Goal: Task Accomplishment & Management: Complete application form

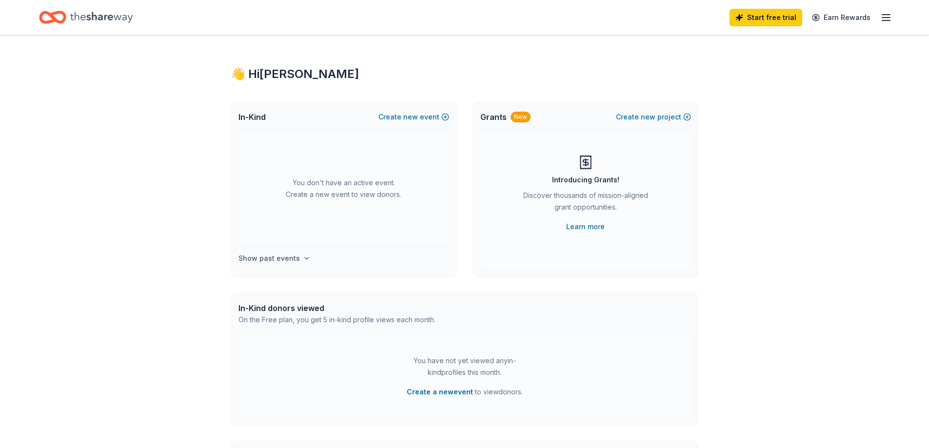
click at [305, 258] on icon "button" at bounding box center [307, 259] width 8 height 8
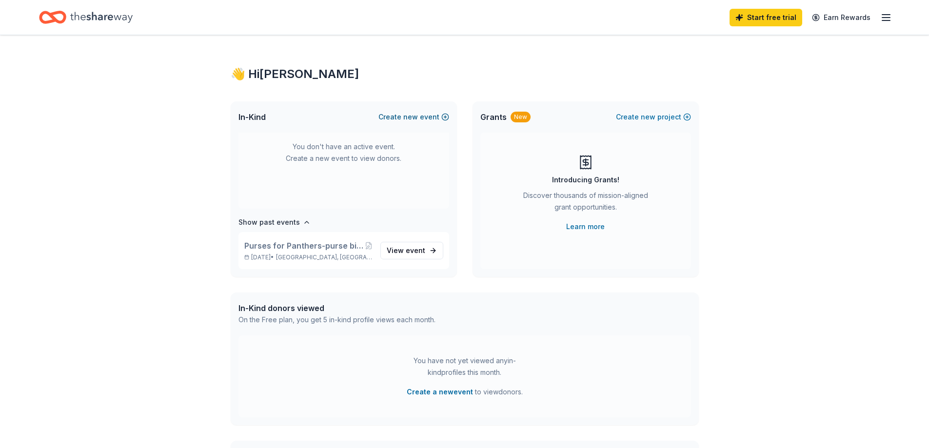
click at [421, 119] on button "Create new event" at bounding box center [413, 117] width 71 height 12
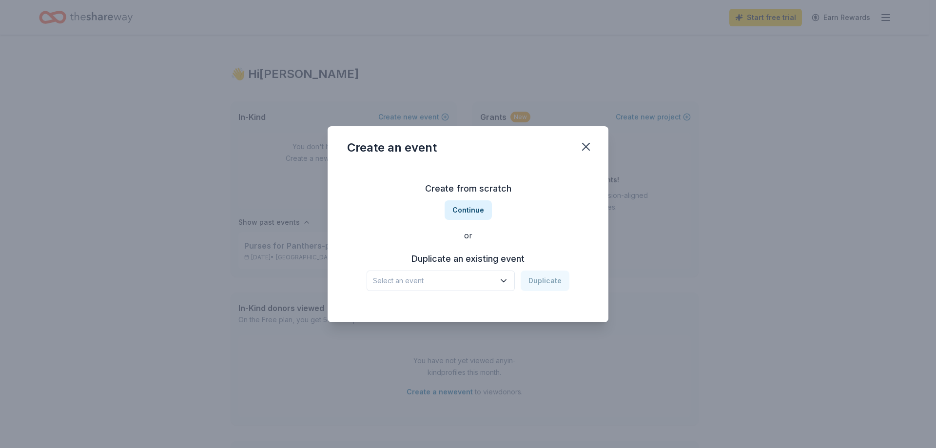
click at [446, 280] on span "Select an event" at bounding box center [434, 281] width 122 height 12
click at [444, 309] on div "Purses for Panthers-purse bingo for the women of our community thanking them fo…" at bounding box center [442, 307] width 130 height 12
click at [550, 282] on button "Duplicate" at bounding box center [545, 281] width 49 height 20
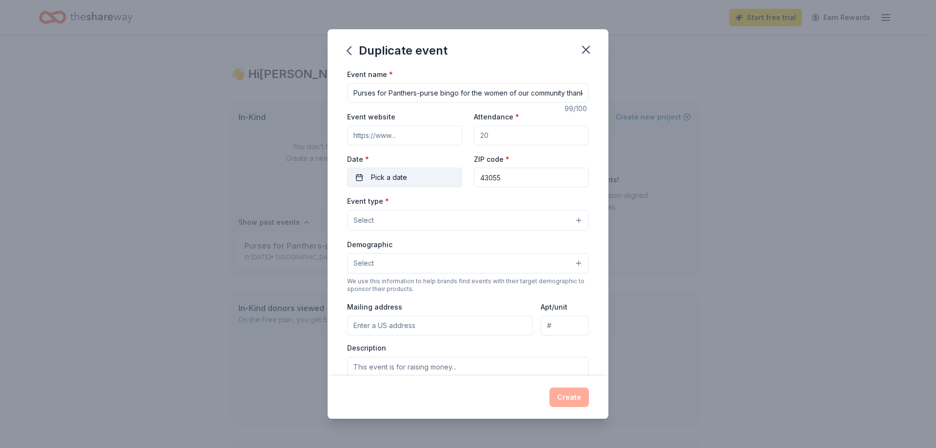
click at [394, 179] on span "Pick a date" at bounding box center [389, 178] width 36 height 12
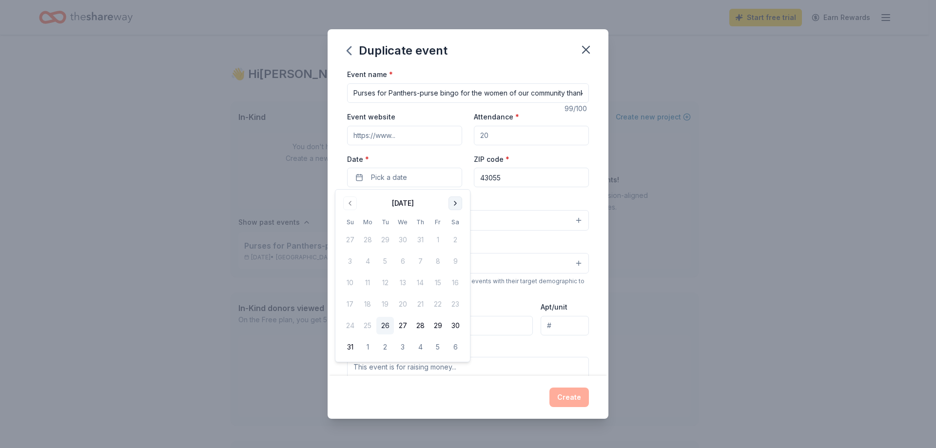
click at [455, 204] on button "Go to next month" at bounding box center [456, 204] width 14 height 14
click at [454, 262] on button "8" at bounding box center [456, 262] width 18 height 18
click at [551, 179] on input "43055" at bounding box center [531, 178] width 115 height 20
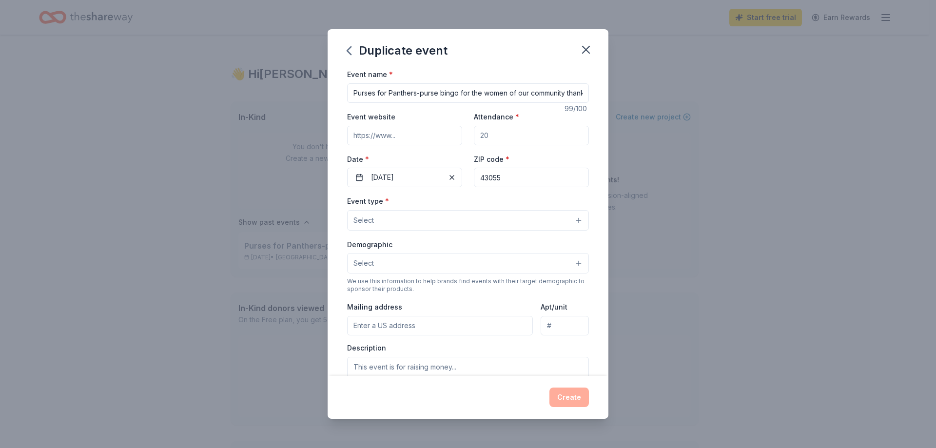
click at [520, 139] on input "Attendance *" at bounding box center [531, 136] width 115 height 20
type input "170"
click at [426, 220] on button "Select" at bounding box center [468, 220] width 242 height 20
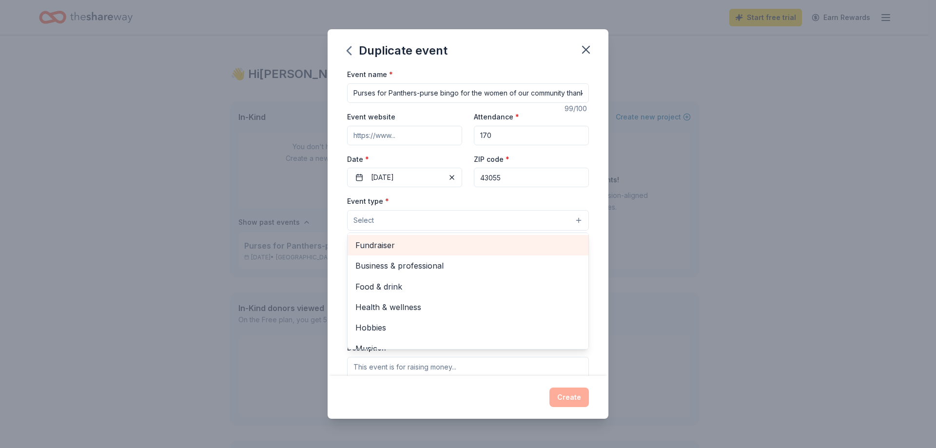
click at [426, 250] on span "Fundraiser" at bounding box center [468, 245] width 225 height 13
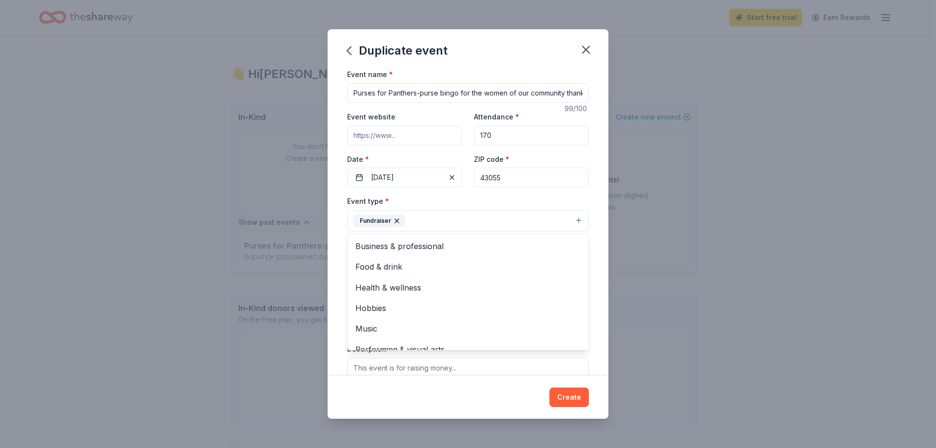
click at [482, 199] on div "Event type * Fundraiser Business & professional Food & drink Health & wellness …" at bounding box center [468, 213] width 242 height 37
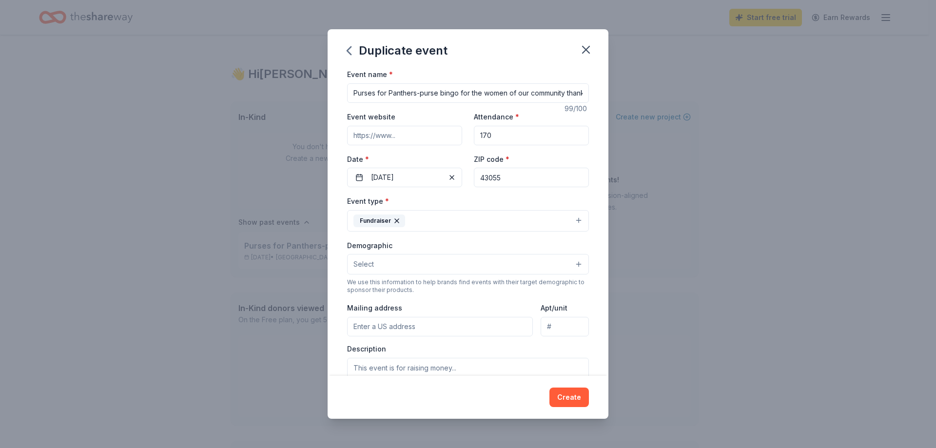
click at [467, 265] on button "Select" at bounding box center [468, 264] width 242 height 20
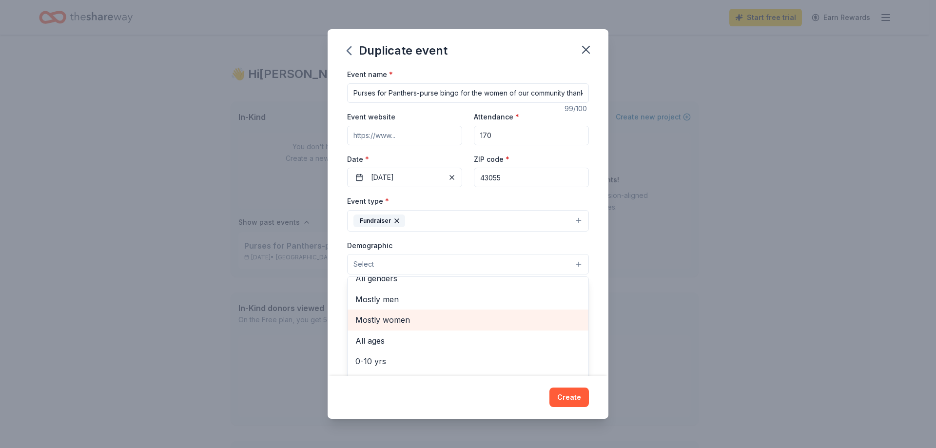
scroll to position [0, 0]
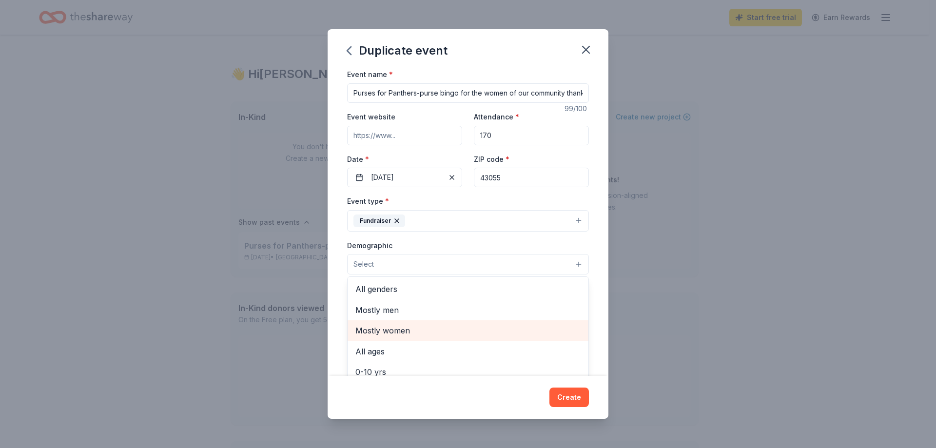
click at [472, 332] on span "Mostly women" at bounding box center [468, 330] width 225 height 13
click at [501, 245] on div "Demographic Mostly women All genders Mostly men All ages [DEMOGRAPHIC_DATA] yrs…" at bounding box center [468, 257] width 242 height 37
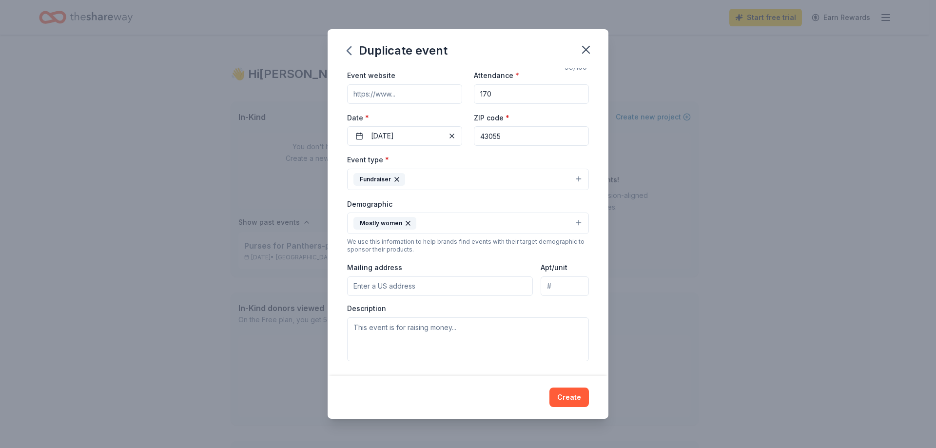
scroll to position [98, 0]
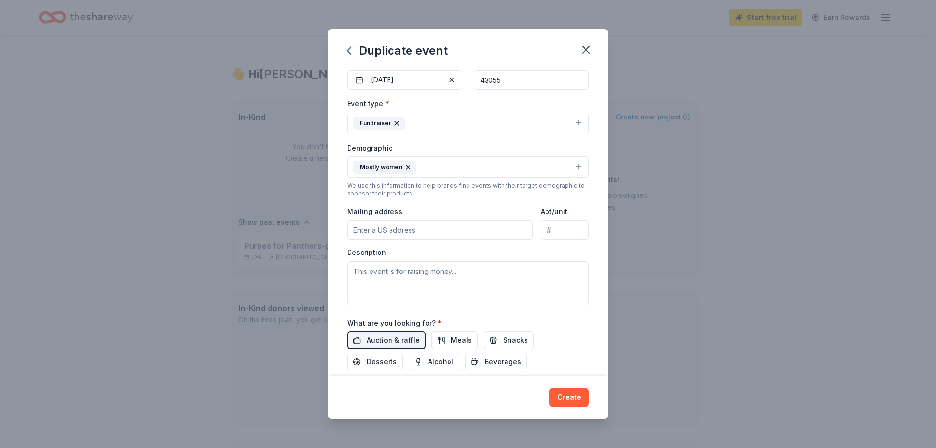
click at [465, 233] on input "Mailing address" at bounding box center [440, 230] width 186 height 20
type input "[STREET_ADDRESS]"
click at [452, 236] on input "[STREET_ADDRESS]" at bounding box center [440, 230] width 186 height 20
click at [525, 271] on textarea at bounding box center [468, 283] width 242 height 44
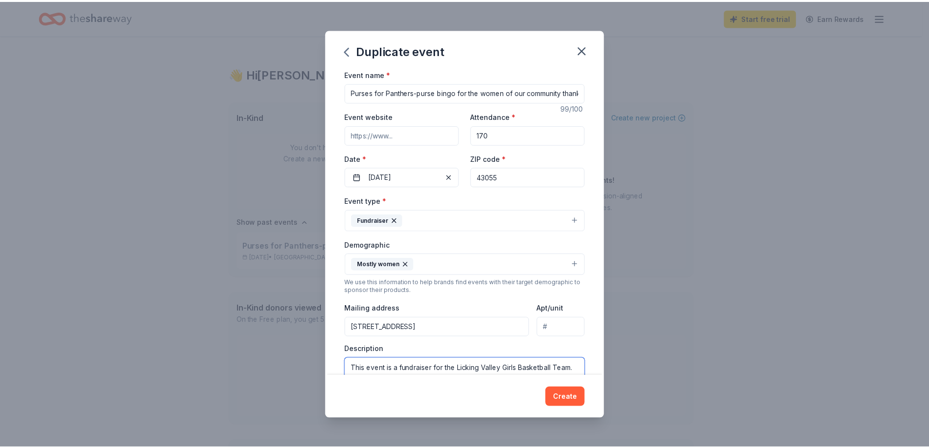
scroll to position [0, 0]
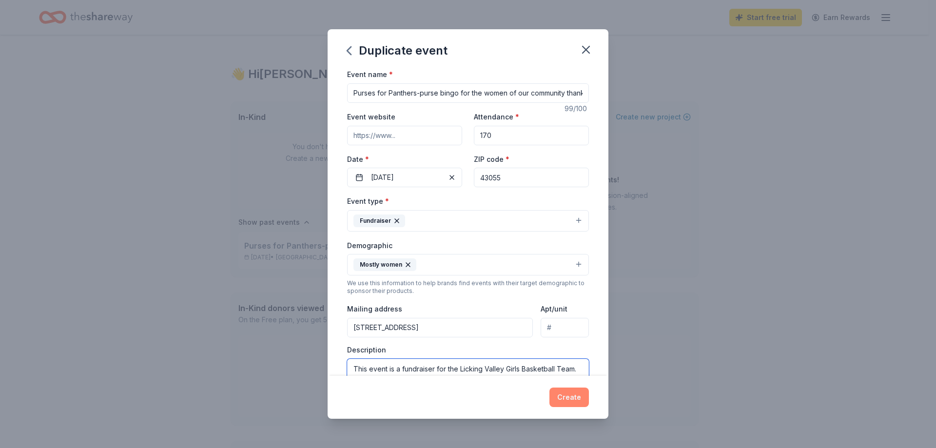
type textarea "This event is a fundraiser for the Licking Valley Girls Basketball Team."
click at [569, 389] on button "Create" at bounding box center [570, 398] width 40 height 20
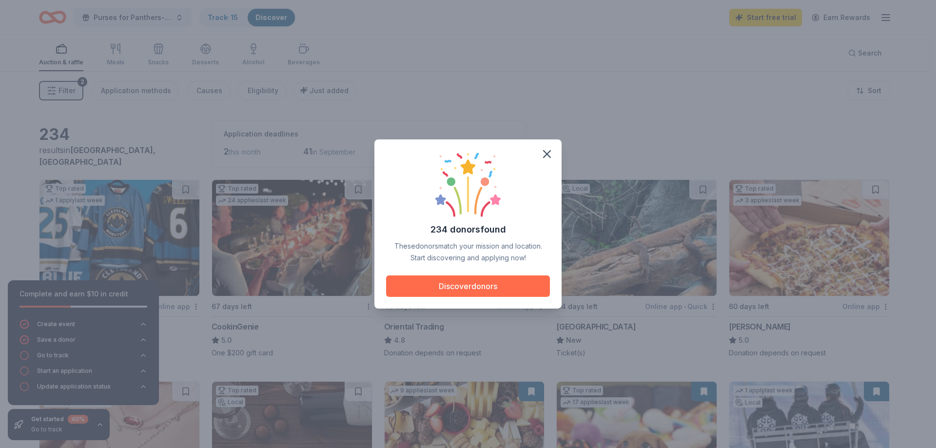
click at [490, 293] on button "Discover donors" at bounding box center [468, 286] width 164 height 21
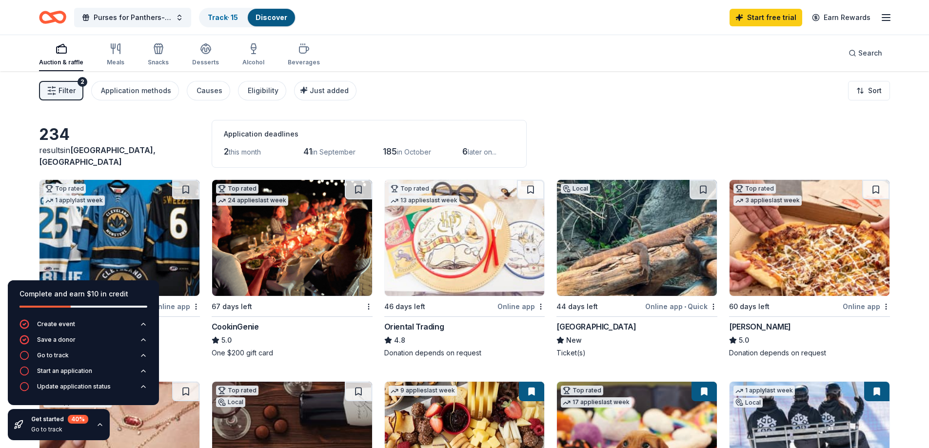
click at [487, 81] on div "Filter 2 Application methods Causes Eligibility Just added Sort" at bounding box center [464, 90] width 929 height 39
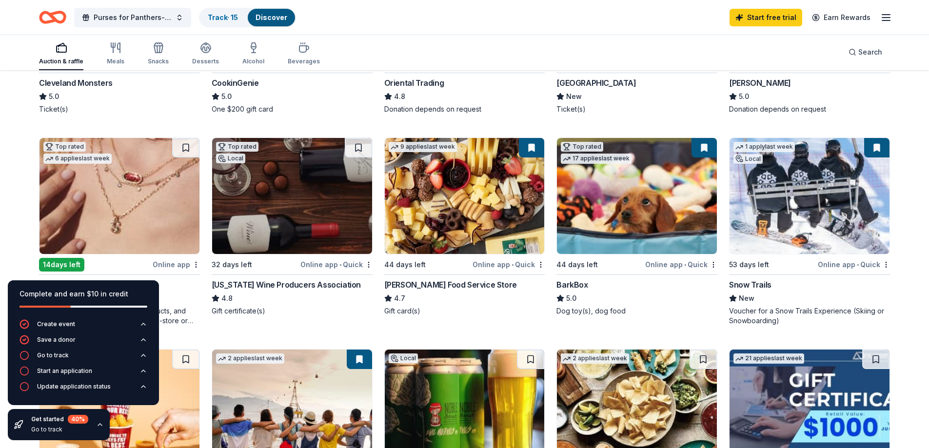
scroll to position [293, 0]
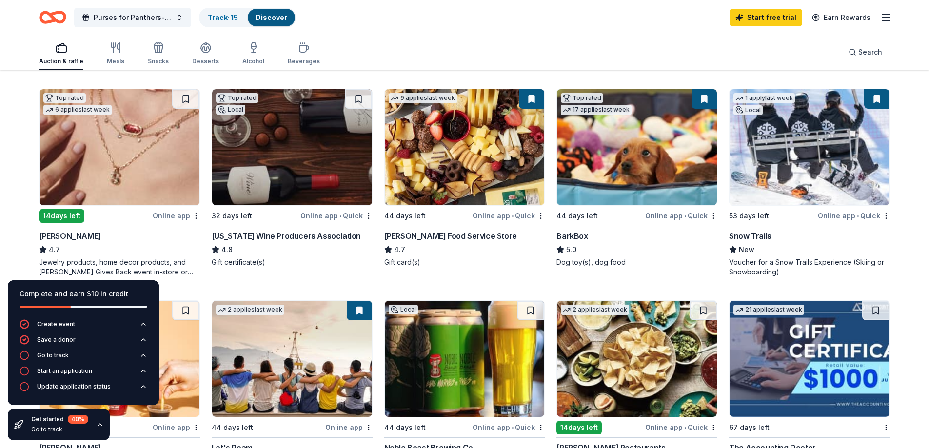
click at [103, 182] on img at bounding box center [120, 147] width 160 height 116
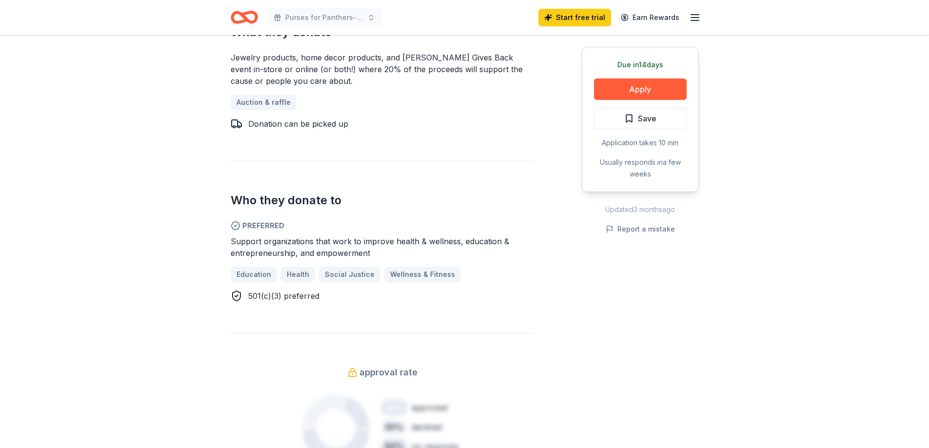
scroll to position [488, 0]
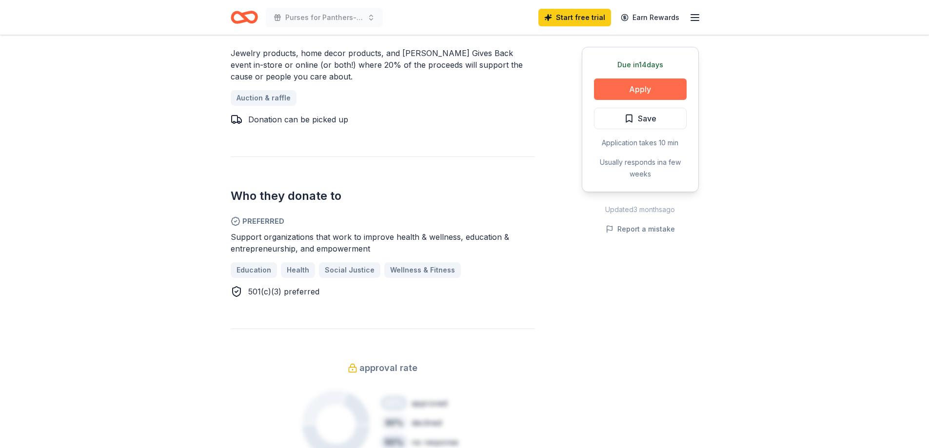
click at [648, 81] on button "Apply" at bounding box center [640, 89] width 93 height 21
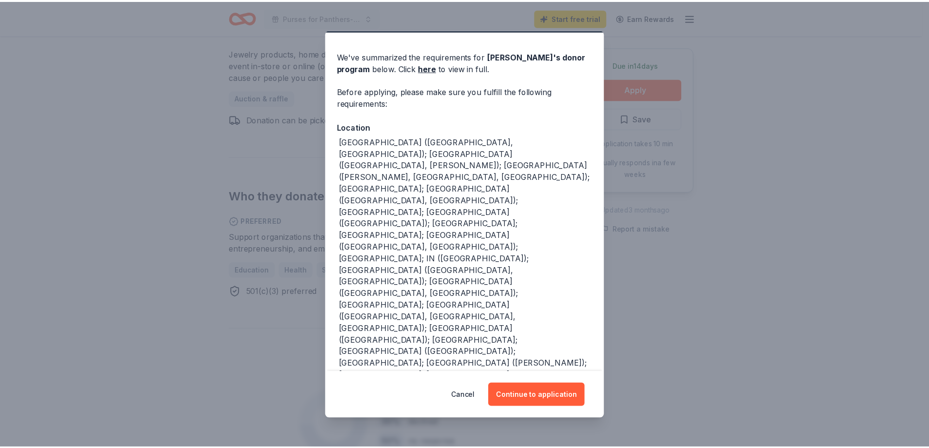
scroll to position [37, 0]
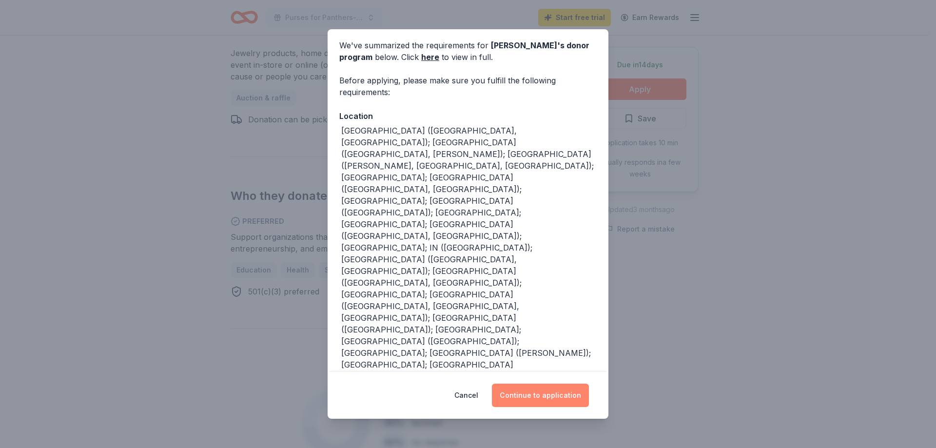
click at [529, 402] on button "Continue to application" at bounding box center [540, 395] width 97 height 23
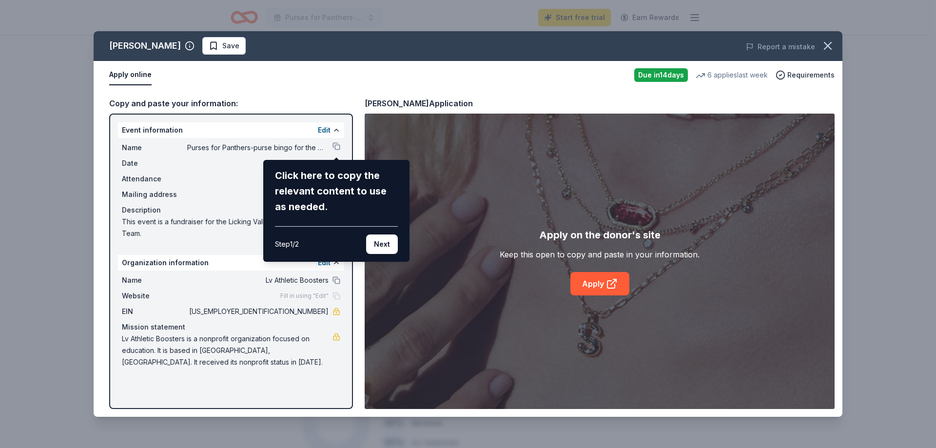
click at [315, 184] on div "Click here to copy the relevant content to use as needed." at bounding box center [336, 191] width 123 height 47
click at [336, 165] on div "Click here to copy the relevant content to use as needed. Step 1 / 2 Next" at bounding box center [336, 211] width 146 height 102
click at [309, 201] on div "Click here to copy the relevant content to use as needed." at bounding box center [336, 191] width 123 height 47
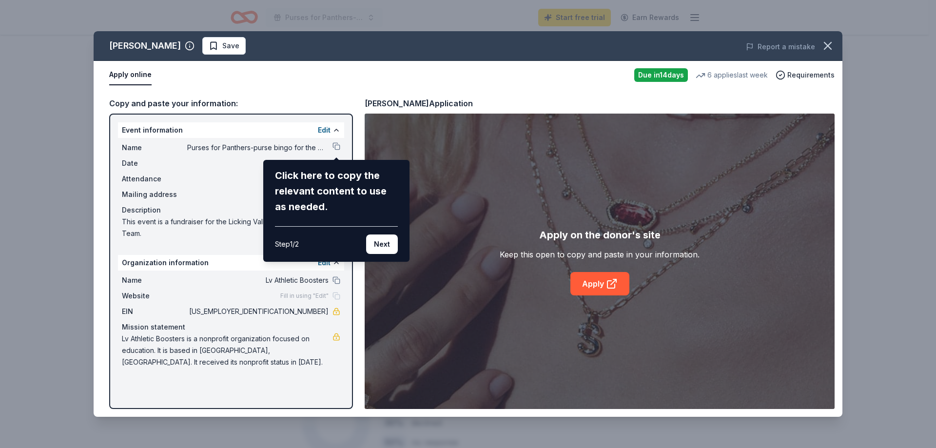
click at [315, 172] on div "Click here to copy the relevant content to use as needed." at bounding box center [336, 191] width 123 height 47
click at [310, 157] on div "Kendra Scott Save Report a mistake Apply online Due in 14 days 6 applies last w…" at bounding box center [468, 224] width 749 height 386
click at [333, 139] on div "Kendra Scott Save Report a mistake Apply online Due in 14 days 6 applies last w…" at bounding box center [468, 224] width 749 height 386
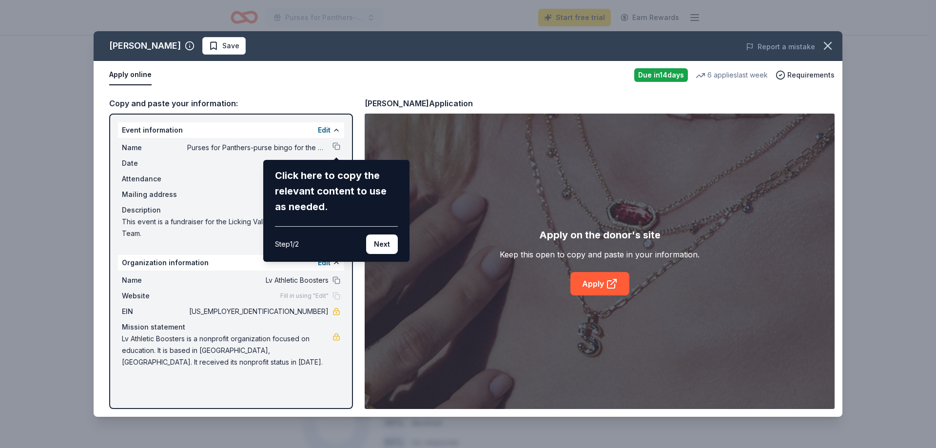
click at [337, 140] on div "Kendra Scott Save Report a mistake Apply online Due in 14 days 6 applies last w…" at bounding box center [468, 224] width 749 height 386
click at [337, 141] on div "Kendra Scott Save Report a mistake Apply online Due in 14 days 6 applies last w…" at bounding box center [468, 224] width 749 height 386
click at [337, 148] on div "Kendra Scott Save Report a mistake Apply online Due in 14 days 6 applies last w…" at bounding box center [468, 224] width 749 height 386
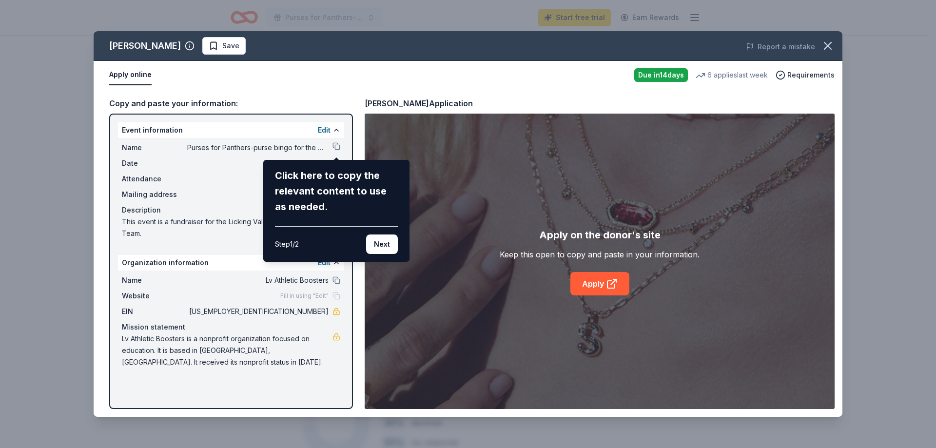
click at [337, 148] on div "Kendra Scott Save Report a mistake Apply online Due in 14 days 6 applies last w…" at bounding box center [468, 224] width 749 height 386
click at [355, 170] on div "Click here to copy the relevant content to use as needed." at bounding box center [336, 191] width 123 height 47
click at [354, 183] on div "Click here to copy the relevant content to use as needed." at bounding box center [336, 191] width 123 height 47
click at [354, 185] on div "Click here to copy the relevant content to use as needed." at bounding box center [336, 191] width 123 height 47
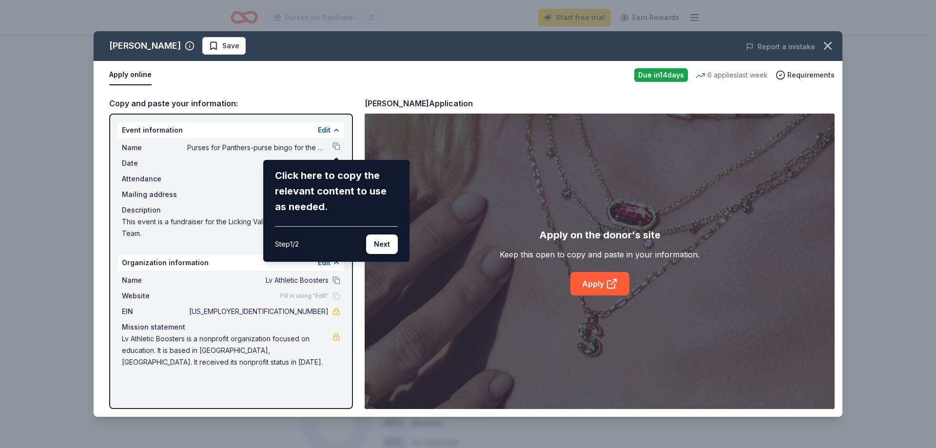
click at [339, 145] on div "Kendra Scott Save Report a mistake Apply online Due in 14 days 6 applies last w…" at bounding box center [468, 224] width 749 height 386
click at [381, 241] on button "Next" at bounding box center [382, 245] width 32 height 20
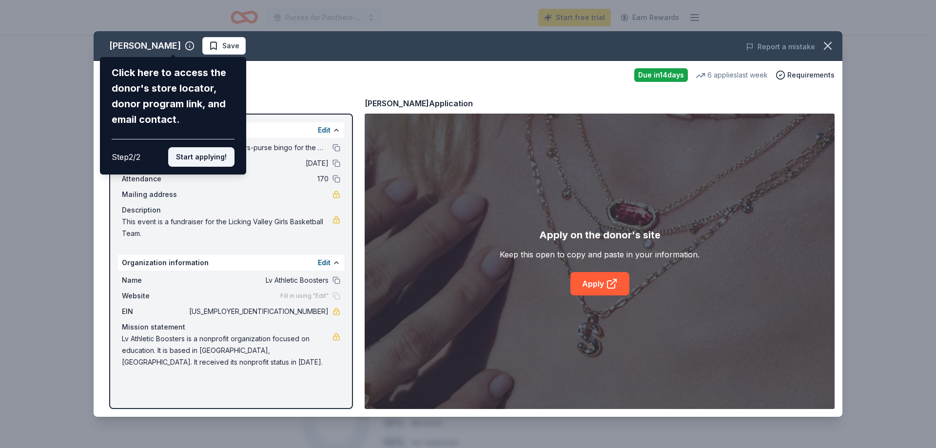
click at [207, 162] on button "Start applying!" at bounding box center [201, 157] width 66 height 20
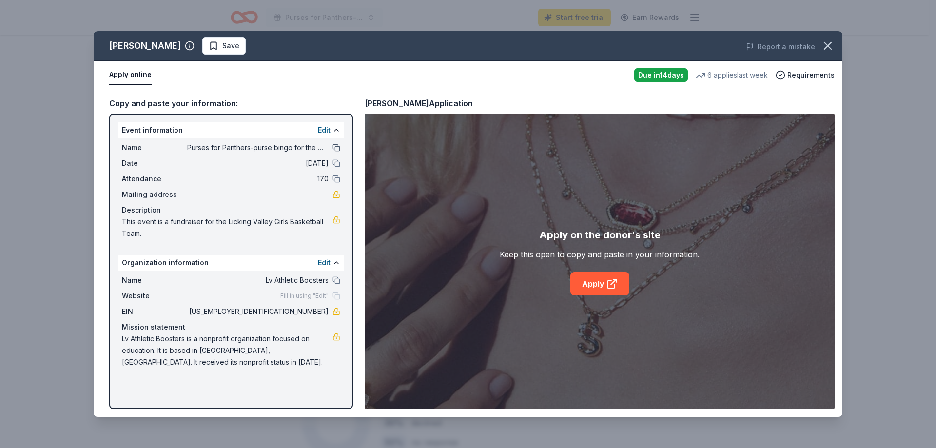
click at [336, 146] on button at bounding box center [337, 148] width 8 height 8
click at [336, 160] on button at bounding box center [337, 163] width 8 height 8
click at [337, 181] on button at bounding box center [337, 179] width 8 height 8
click at [608, 291] on link "Apply" at bounding box center [600, 283] width 59 height 23
click at [826, 40] on icon "button" at bounding box center [828, 46] width 14 height 14
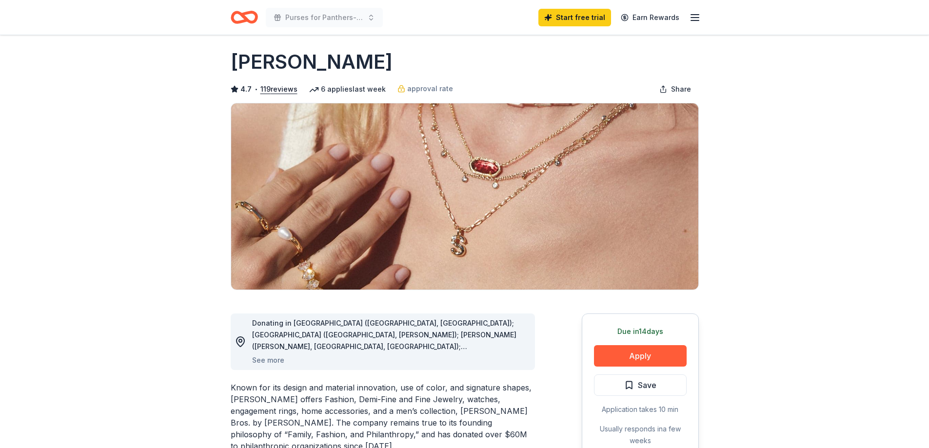
scroll to position [0, 0]
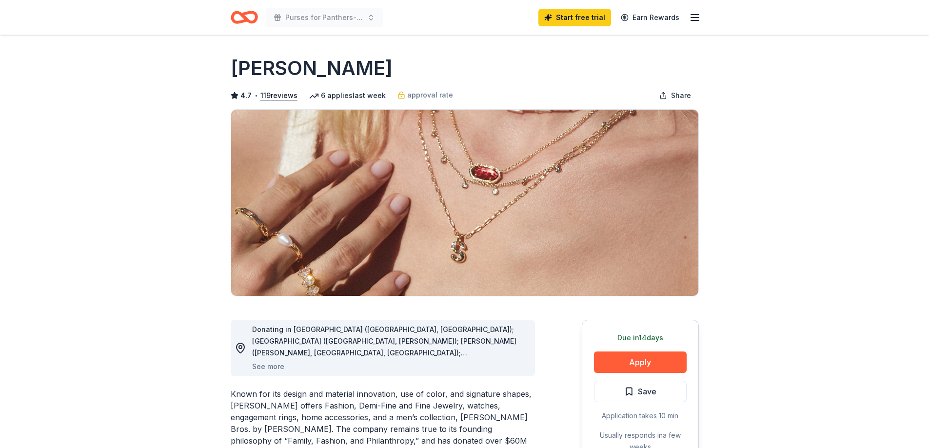
click at [705, 19] on div "Purses for Panthers-purse bingo for the women of our community thanking them fo…" at bounding box center [464, 17] width 499 height 35
click at [700, 19] on icon "button" at bounding box center [695, 18] width 12 height 12
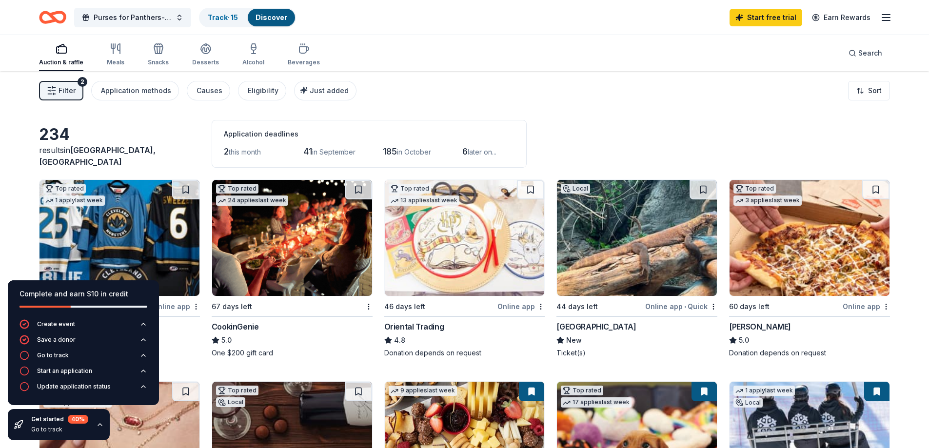
click at [62, 97] on button "Filter 2" at bounding box center [61, 91] width 44 height 20
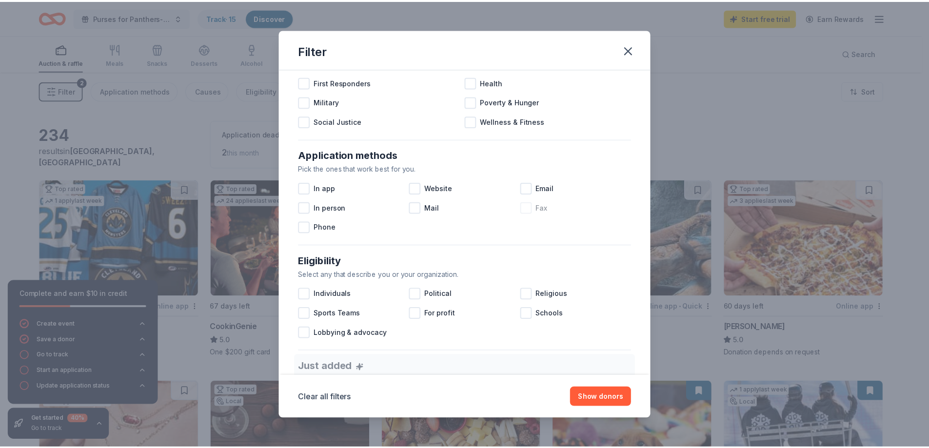
scroll to position [402, 0]
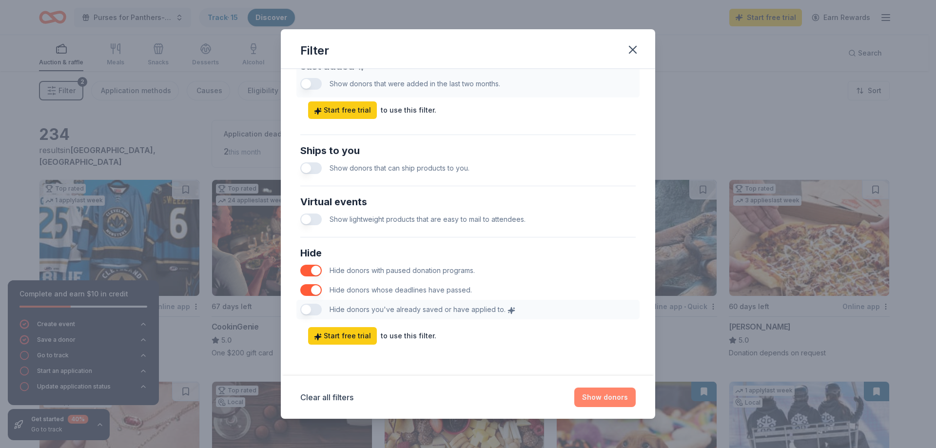
click at [601, 393] on button "Show donors" at bounding box center [605, 398] width 61 height 20
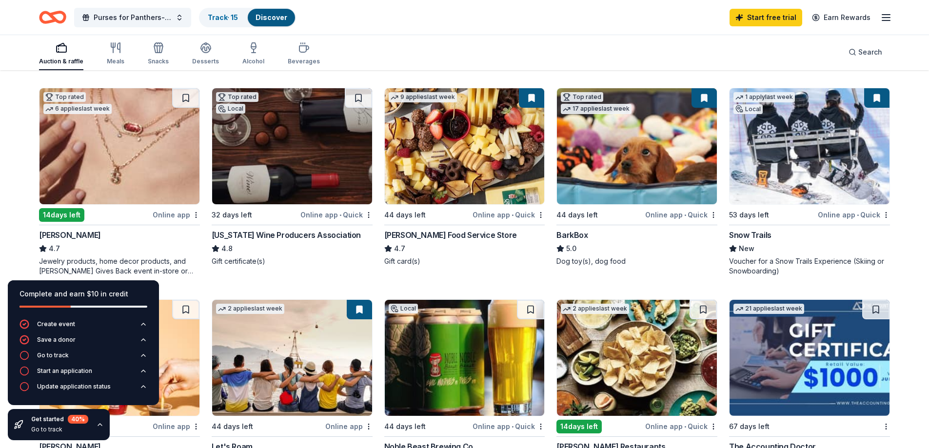
scroll to position [341, 0]
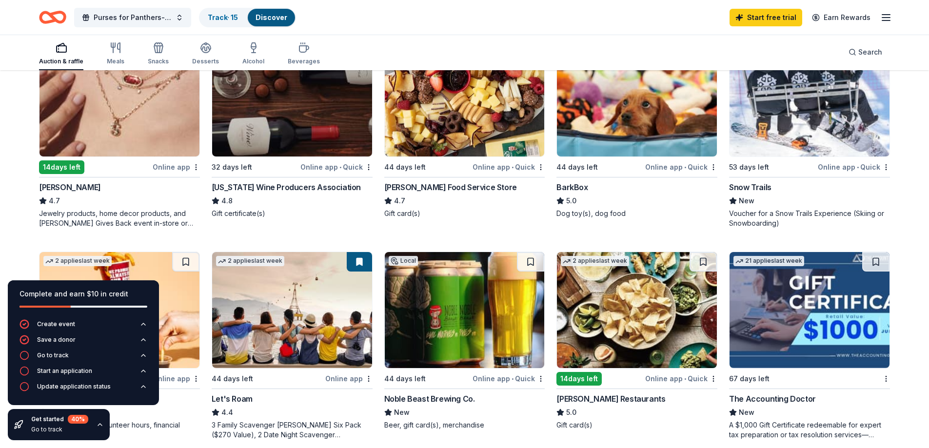
click at [752, 196] on span "New" at bounding box center [747, 201] width 16 height 12
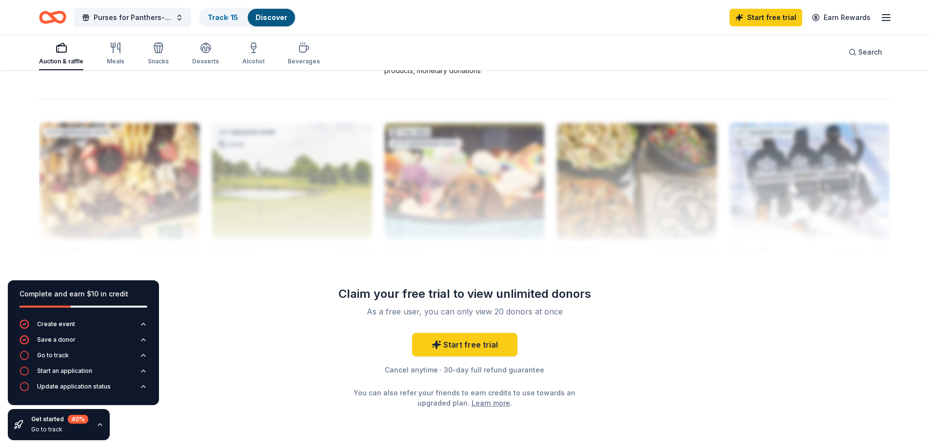
scroll to position [959, 0]
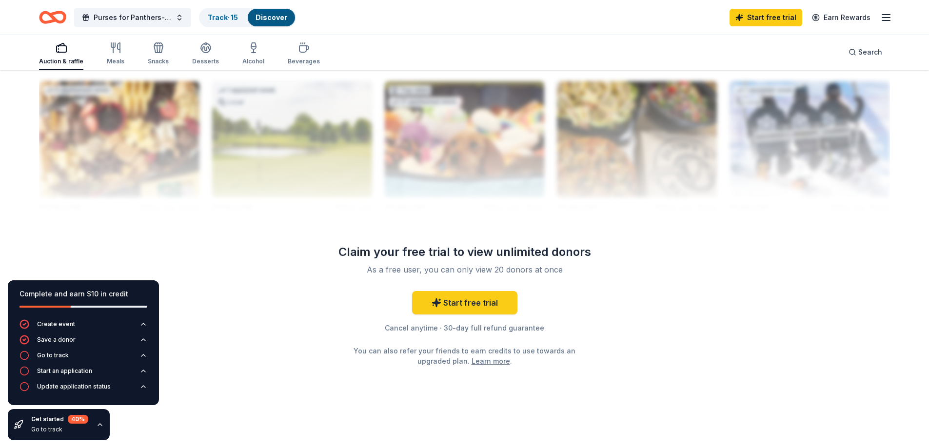
click at [98, 423] on icon "button" at bounding box center [100, 425] width 8 height 8
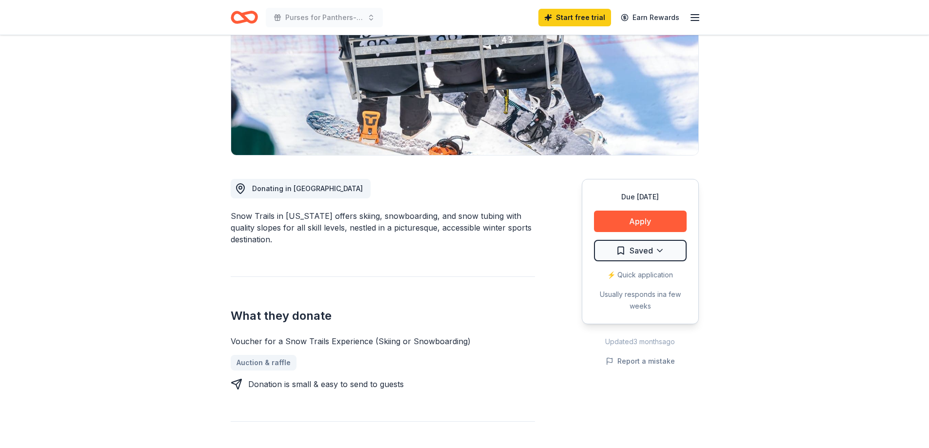
scroll to position [146, 0]
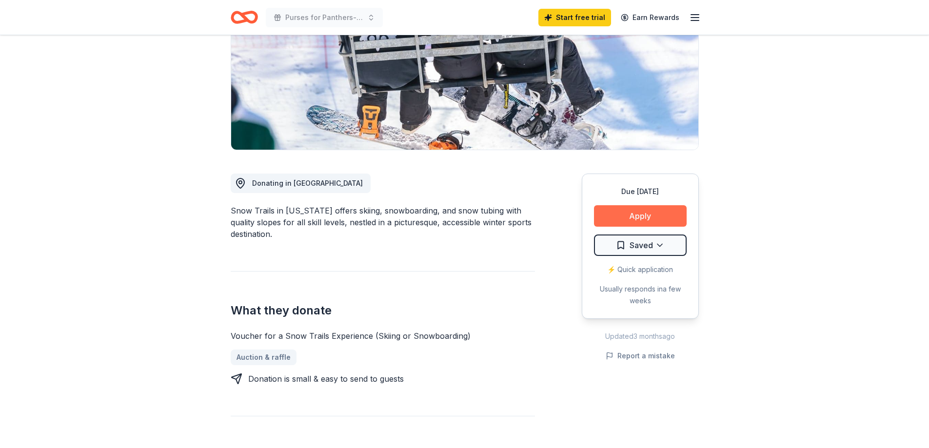
click at [628, 219] on button "Apply" at bounding box center [640, 215] width 93 height 21
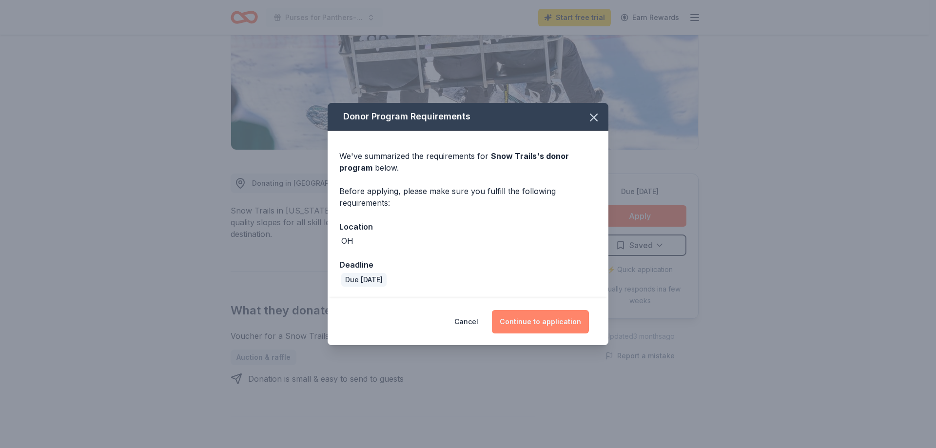
click at [560, 325] on button "Continue to application" at bounding box center [540, 321] width 97 height 23
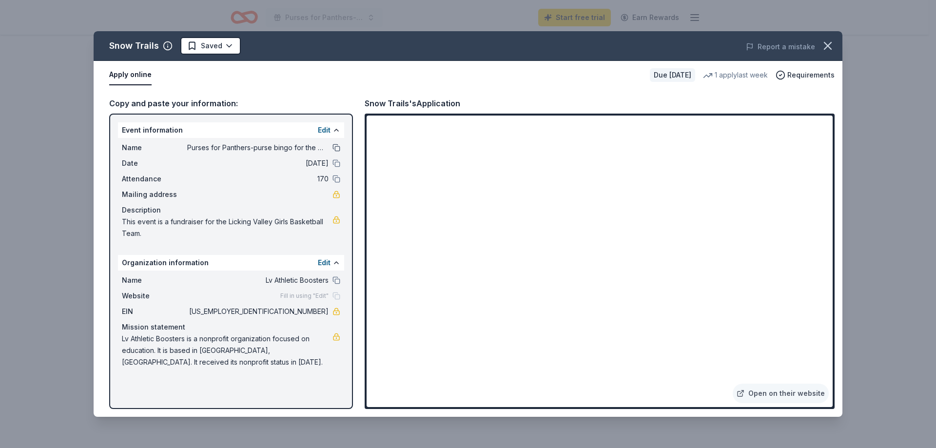
click at [338, 148] on button at bounding box center [337, 148] width 8 height 8
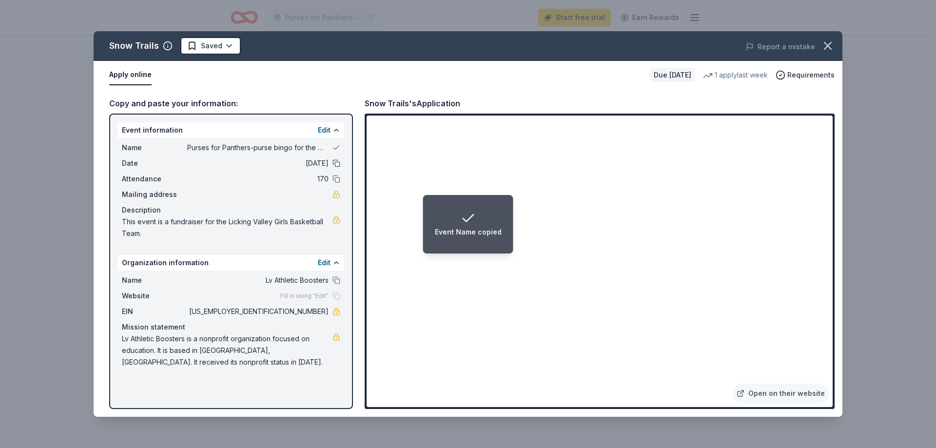
click at [336, 164] on button at bounding box center [337, 163] width 8 height 8
click at [337, 177] on button at bounding box center [337, 179] width 8 height 8
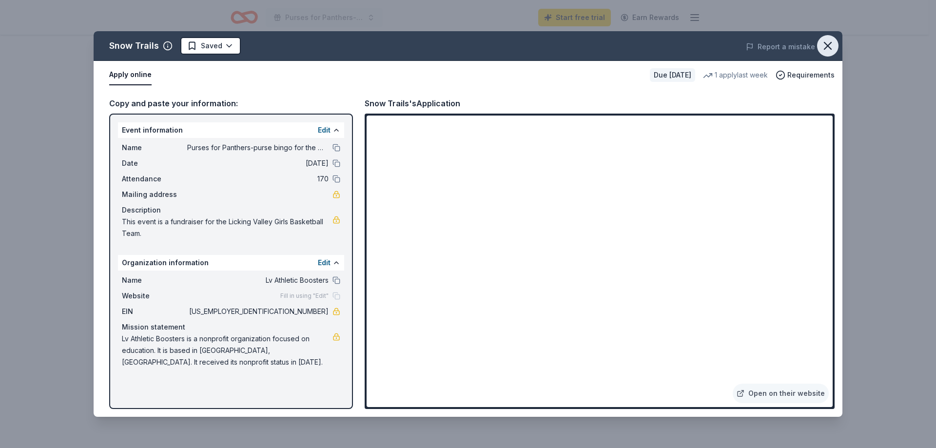
click at [827, 46] on icon "button" at bounding box center [828, 46] width 14 height 14
